Goal: Task Accomplishment & Management: Complete application form

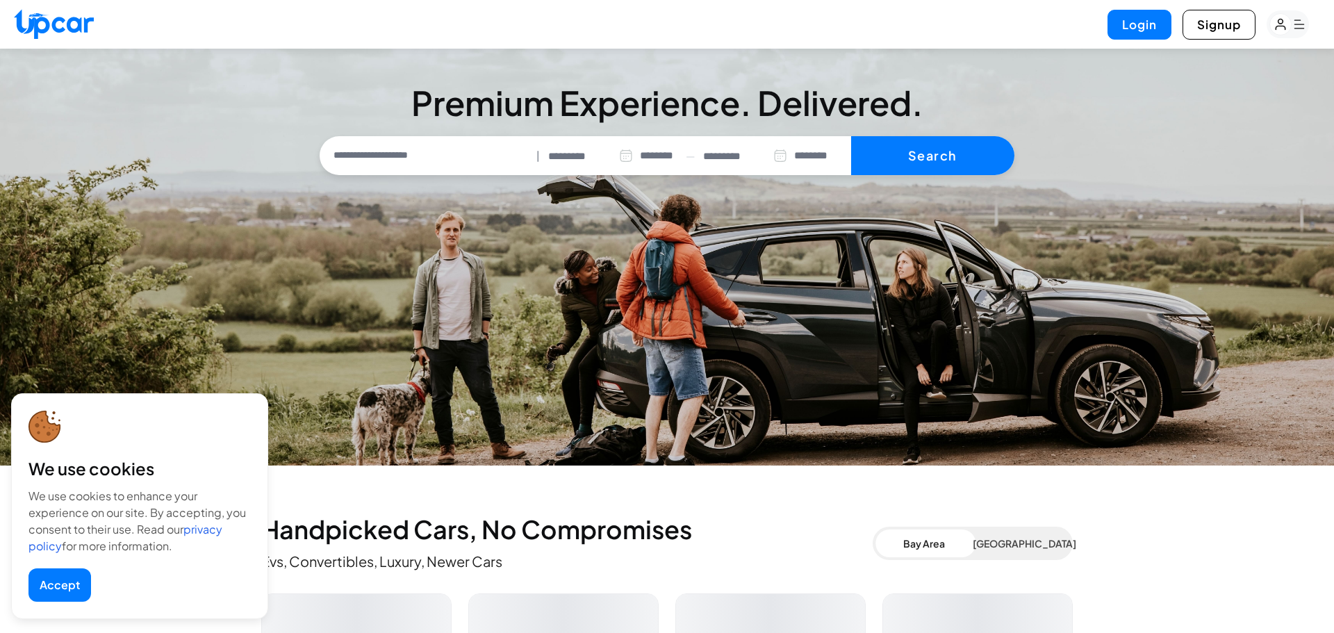
select select "********"
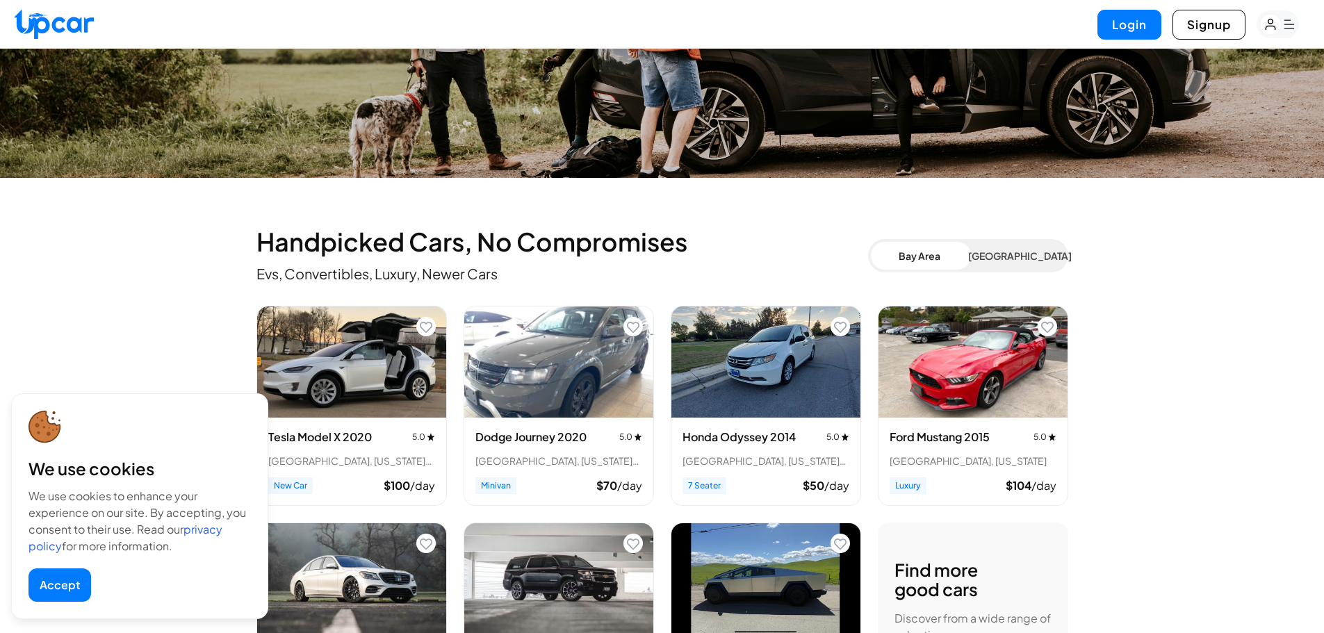
scroll to position [288, 0]
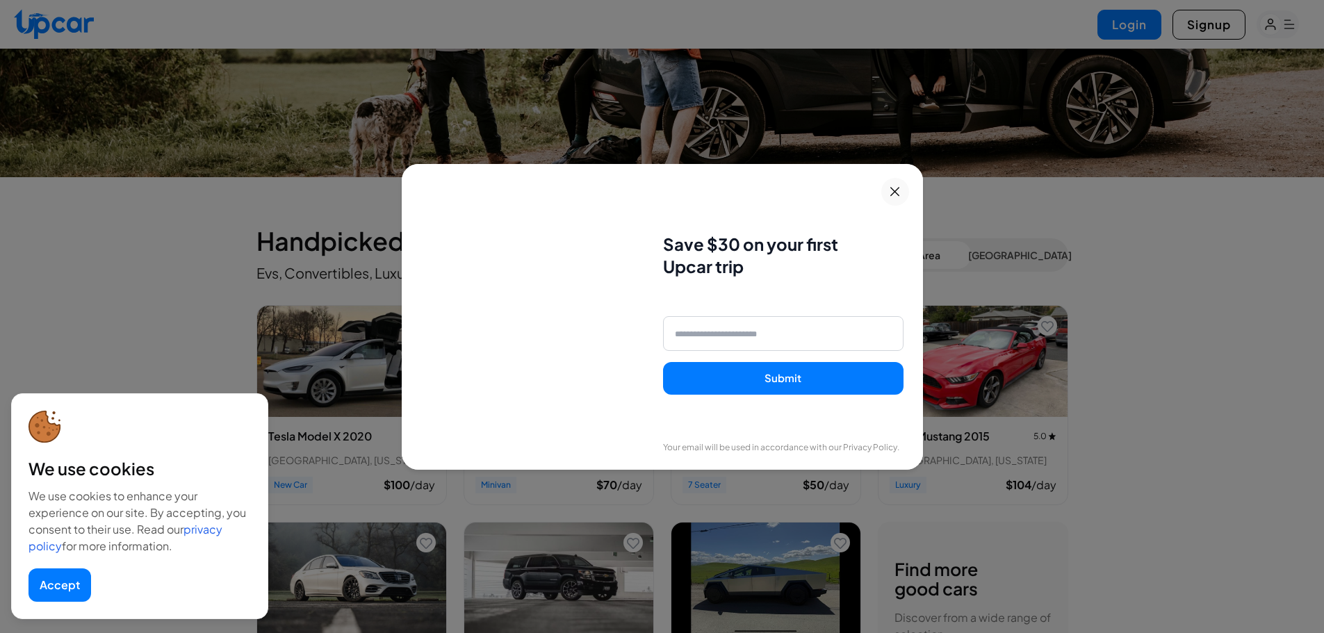
click at [903, 186] on icon at bounding box center [894, 191] width 17 height 17
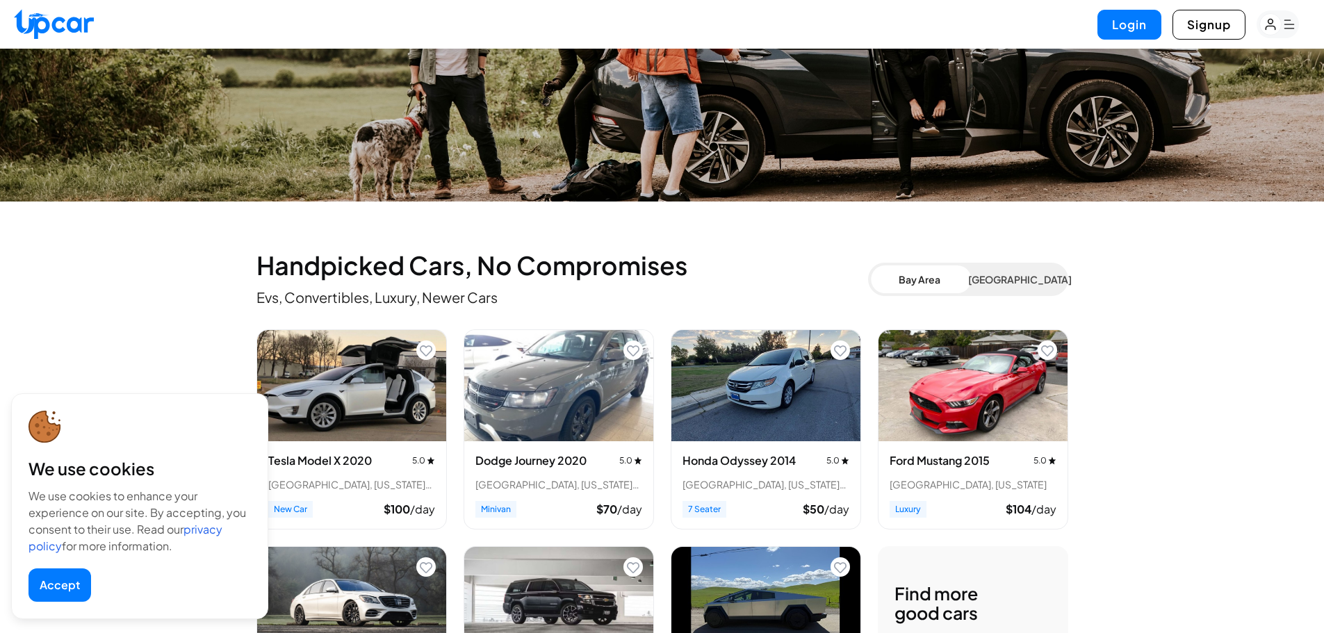
scroll to position [0, 0]
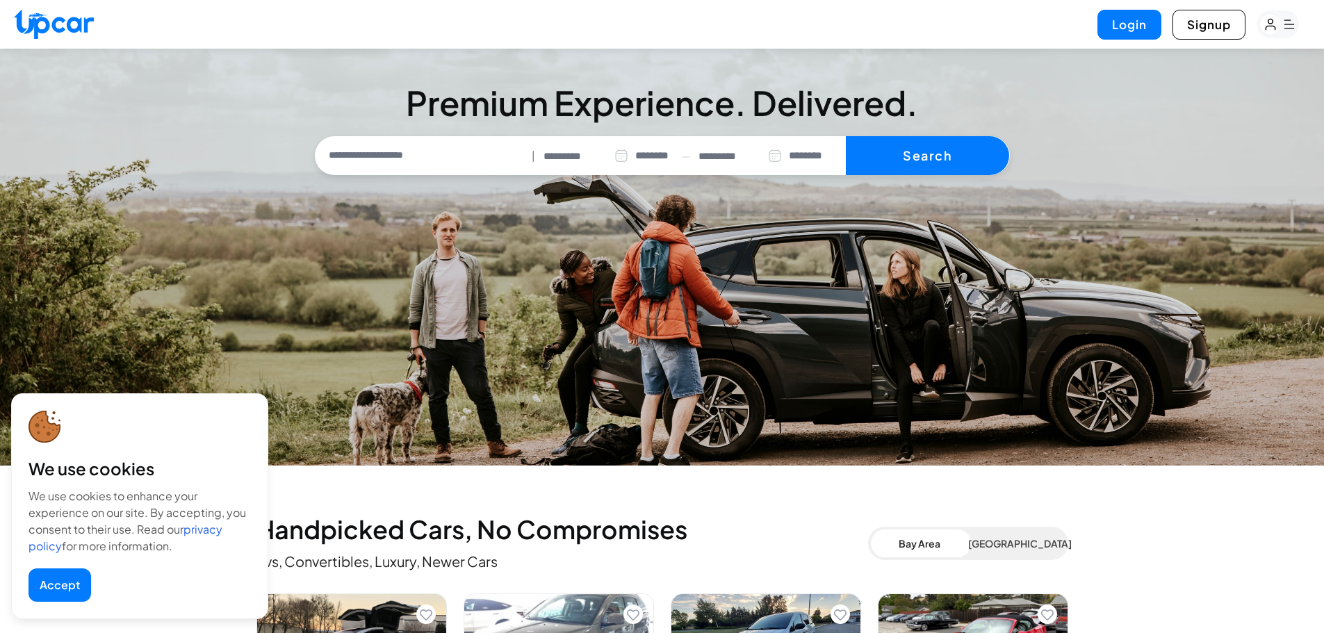
click at [1281, 24] on rect "button" at bounding box center [1271, 25] width 22 height 22
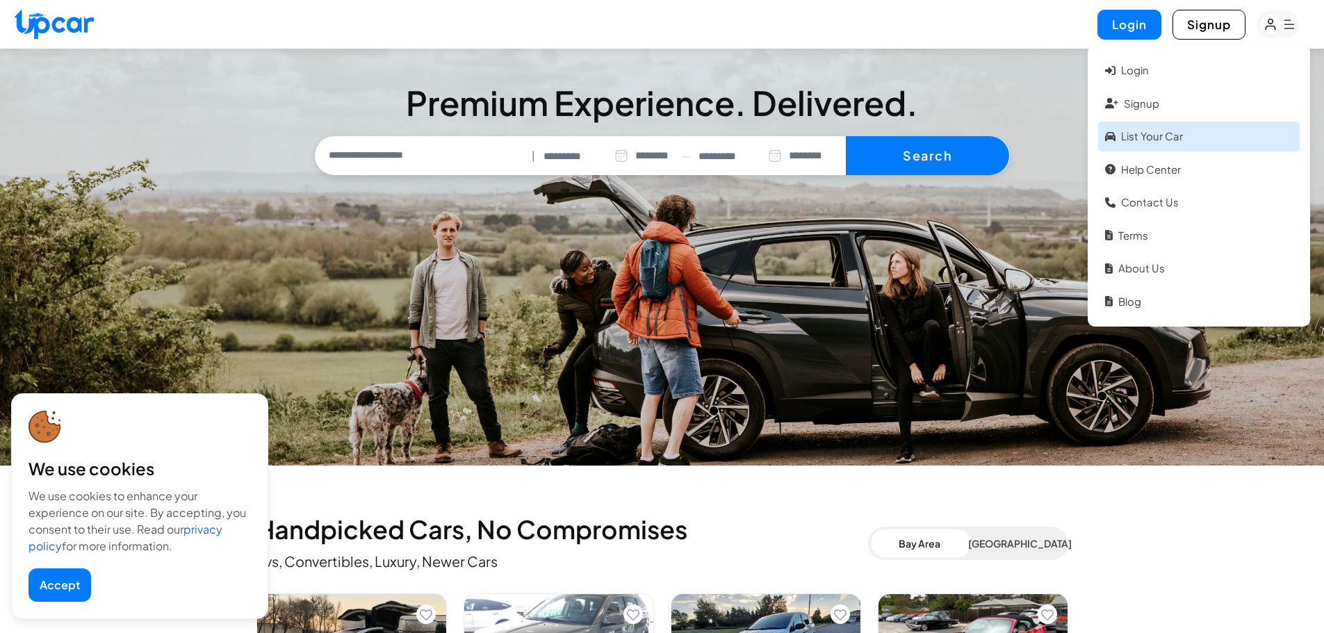
click at [1163, 129] on link "List your car" at bounding box center [1199, 137] width 202 height 30
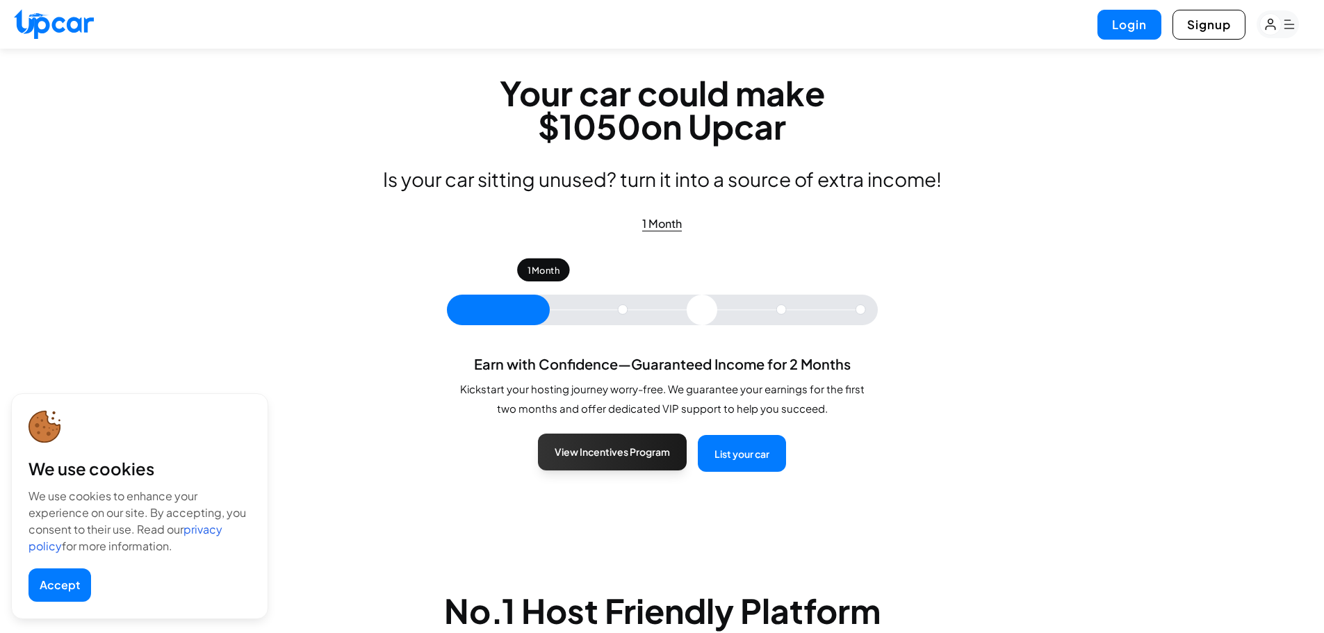
click at [639, 444] on button "View Incentives Program" at bounding box center [612, 452] width 149 height 37
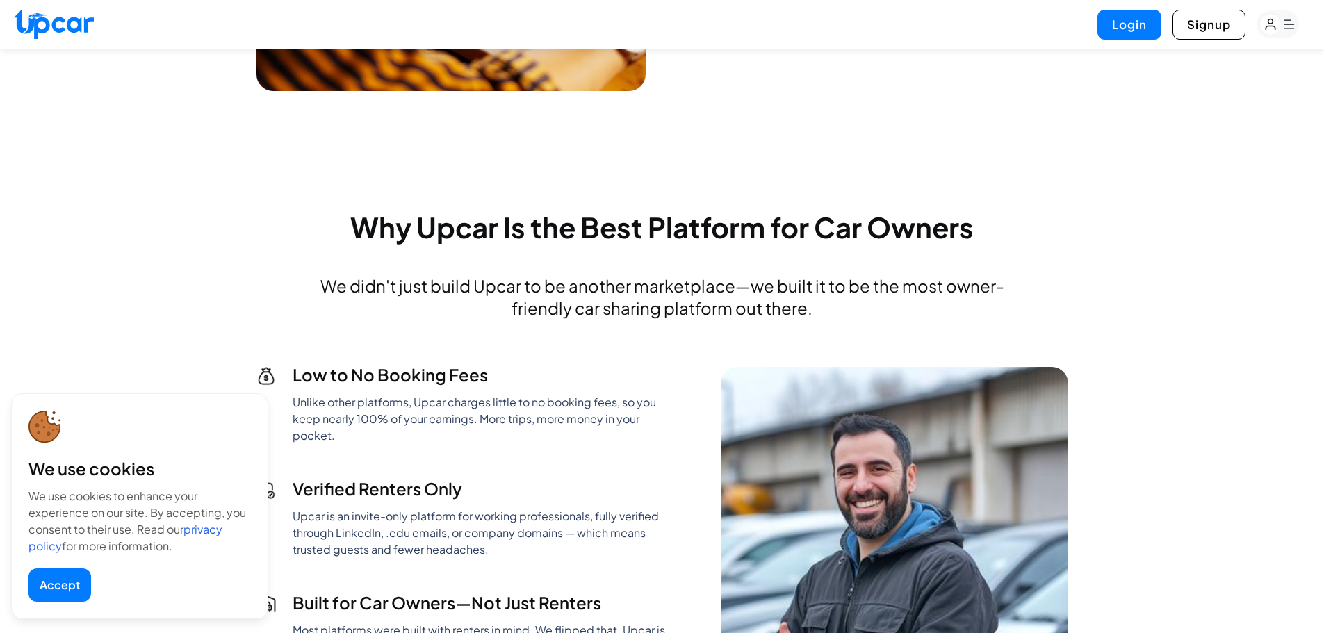
scroll to position [881, 0]
click at [58, 583] on button "Accept" at bounding box center [59, 584] width 63 height 33
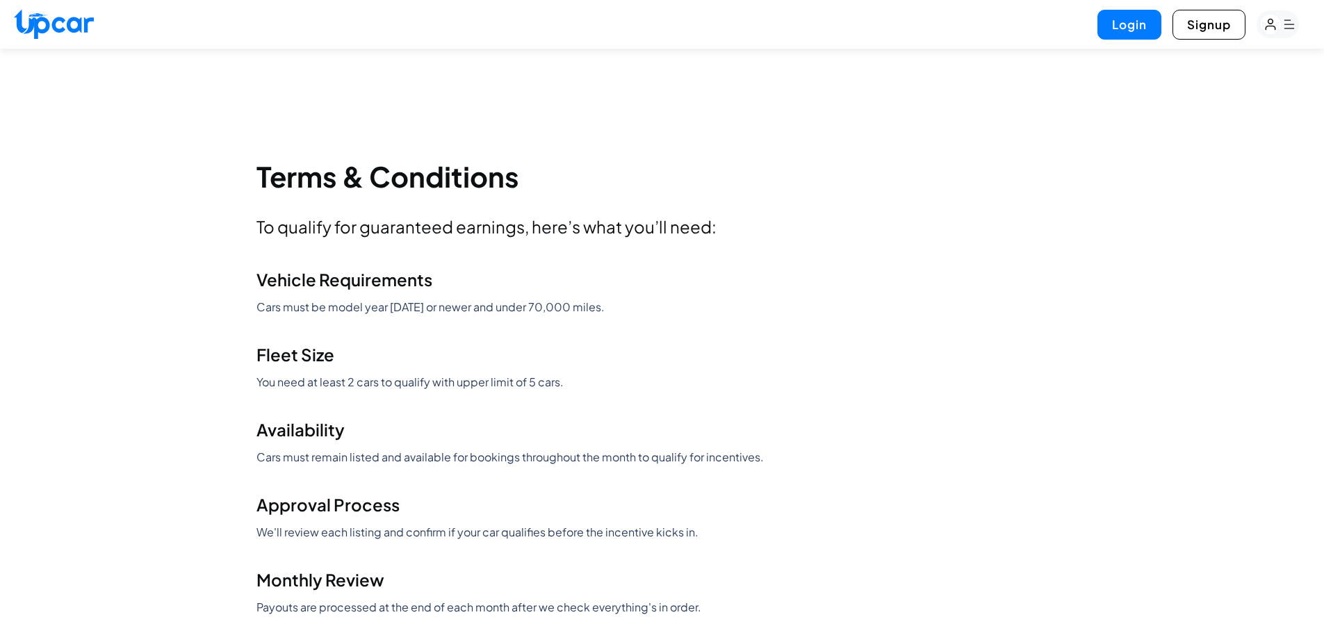
scroll to position [1610, 0]
